Goal: Find specific page/section: Find specific page/section

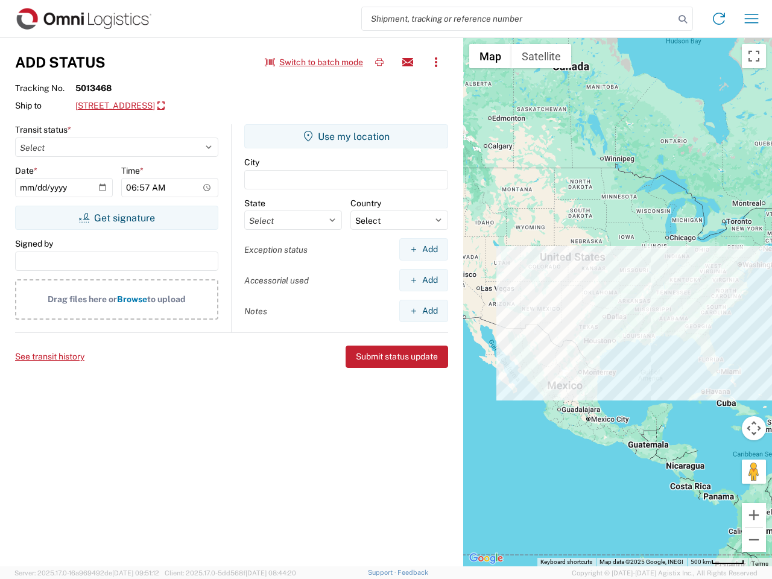
click at [518, 19] on input "search" at bounding box center [518, 18] width 312 height 23
click at [682, 19] on icon at bounding box center [682, 19] width 17 height 17
click at [719, 19] on icon at bounding box center [718, 18] width 19 height 19
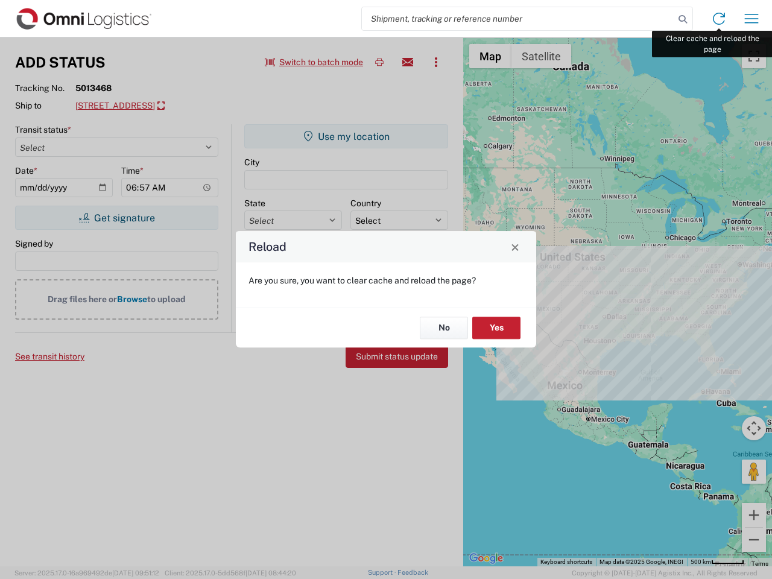
click at [751, 19] on div "Reload Are you sure, you want to clear cache and reload the page? No Yes" at bounding box center [386, 289] width 772 height 579
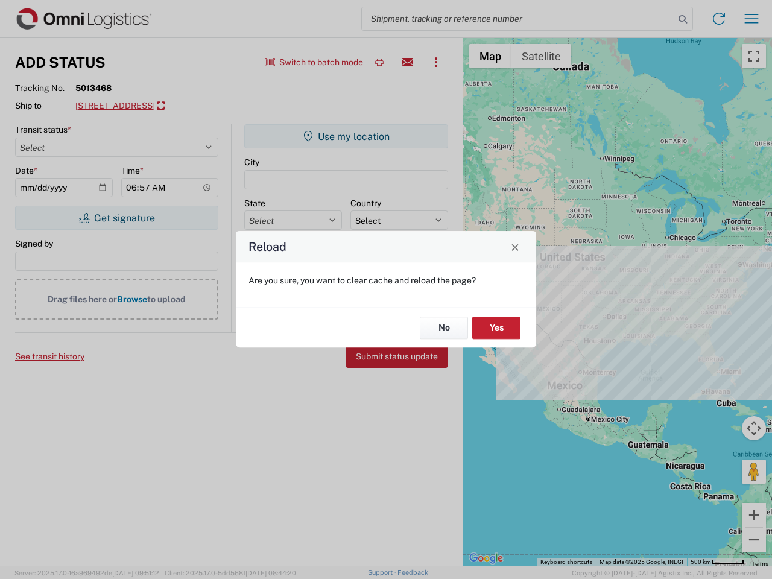
click at [314, 62] on div "Reload Are you sure, you want to clear cache and reload the page? No Yes" at bounding box center [386, 289] width 772 height 579
click at [379, 62] on div "Reload Are you sure, you want to clear cache and reload the page? No Yes" at bounding box center [386, 289] width 772 height 579
click at [408, 62] on div "Reload Are you sure, you want to clear cache and reload the page? No Yes" at bounding box center [386, 289] width 772 height 579
click at [436, 62] on div "Reload Are you sure, you want to clear cache and reload the page? No Yes" at bounding box center [386, 289] width 772 height 579
click at [158, 106] on div "Reload Are you sure, you want to clear cache and reload the page? No Yes" at bounding box center [386, 289] width 772 height 579
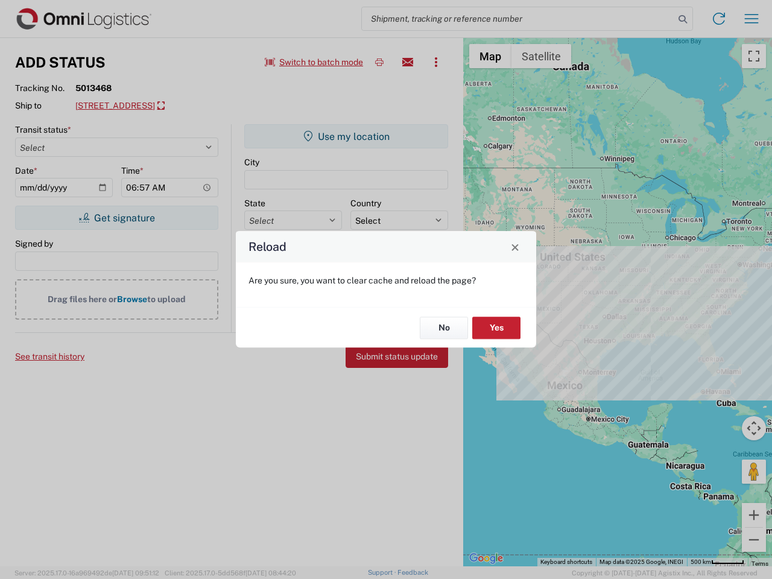
click at [116, 218] on div "Reload Are you sure, you want to clear cache and reload the page? No Yes" at bounding box center [386, 289] width 772 height 579
